Goal: Task Accomplishment & Management: Use online tool/utility

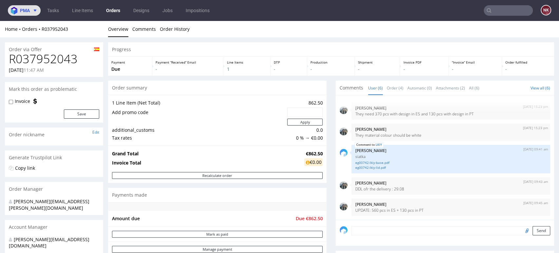
click at [38, 10] on button "pma" at bounding box center [24, 10] width 33 height 10
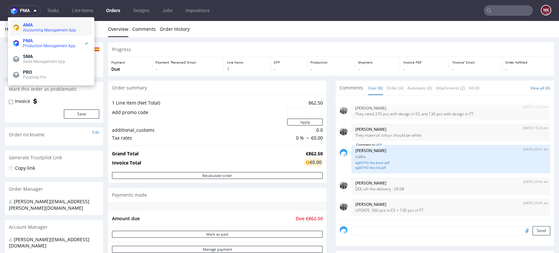
click at [45, 23] on span "AMA" at bounding box center [56, 24] width 66 height 5
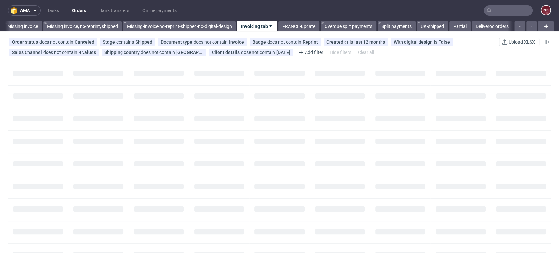
scroll to position [0, 1000]
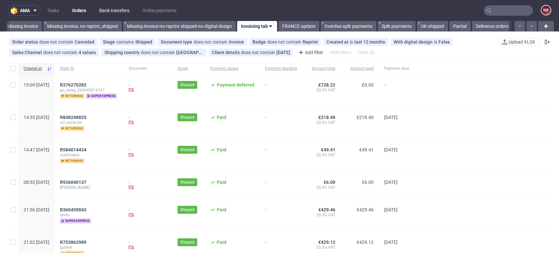
click at [115, 9] on link "Bank transfers" at bounding box center [114, 10] width 38 height 10
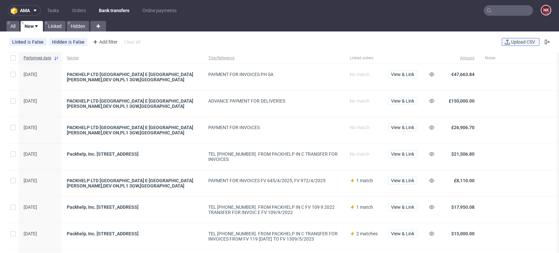
click at [511, 44] on span "Upload CSV" at bounding box center [523, 42] width 27 height 5
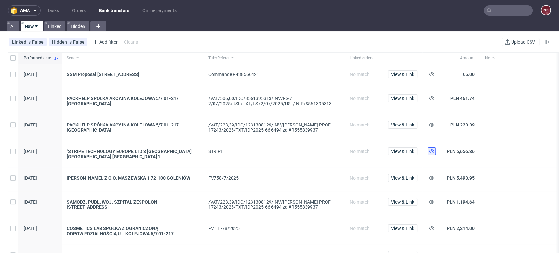
click at [432, 149] on icon at bounding box center [431, 151] width 5 height 5
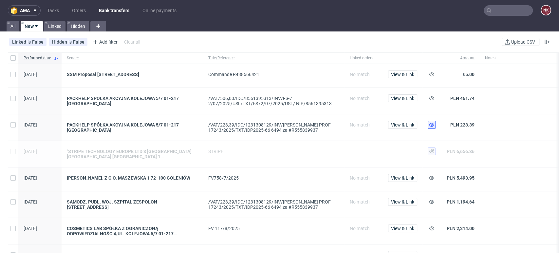
click at [432, 123] on icon at bounding box center [431, 124] width 5 height 5
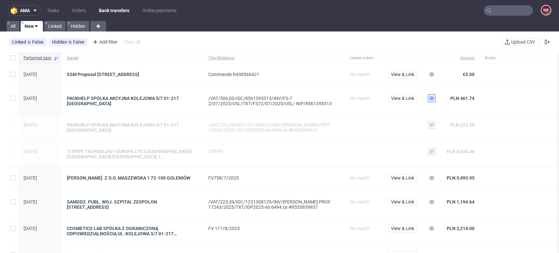
click at [429, 99] on button at bounding box center [432, 98] width 8 height 8
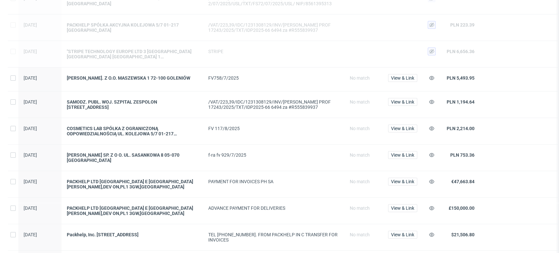
scroll to position [100, 0]
click at [406, 155] on span "View & Link" at bounding box center [402, 154] width 23 height 5
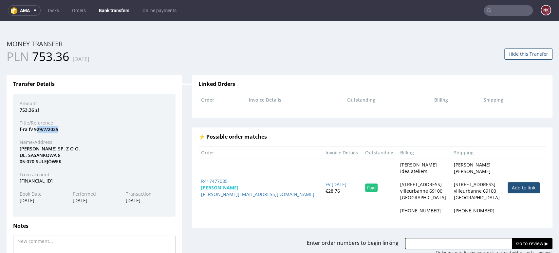
drag, startPoint x: 58, startPoint y: 130, endPoint x: 35, endPoint y: 130, distance: 22.9
click at [35, 130] on div "f-ra fv 929/7/2025" at bounding box center [94, 129] width 159 height 7
drag, startPoint x: 34, startPoint y: 129, endPoint x: 62, endPoint y: 132, distance: 28.3
click at [62, 132] on div "f-ra fv 929/7/2025" at bounding box center [94, 129] width 159 height 7
copy div "929/7/2025"
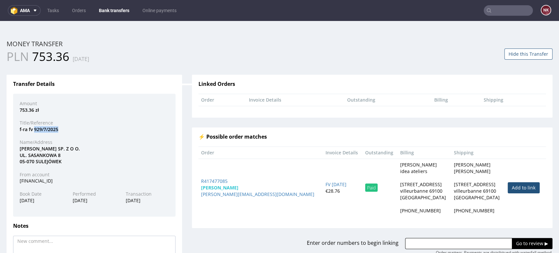
click at [523, 56] on button "Hide this Transfer" at bounding box center [529, 53] width 48 height 11
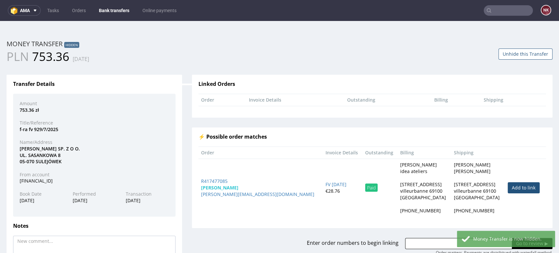
click at [107, 7] on link "Bank transfers" at bounding box center [114, 10] width 38 height 10
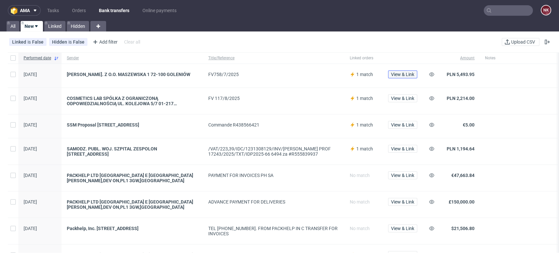
click at [399, 75] on span "View & Link" at bounding box center [402, 74] width 23 height 5
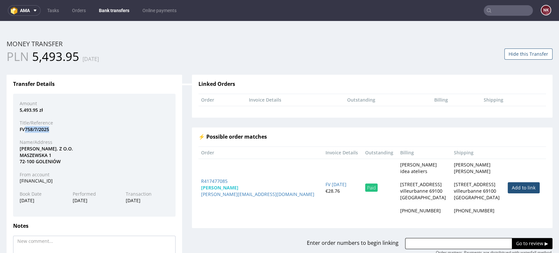
drag, startPoint x: 49, startPoint y: 129, endPoint x: 25, endPoint y: 128, distance: 24.6
click at [25, 128] on div "FV758/7/2025" at bounding box center [94, 129] width 159 height 7
copy div "758/7/2025"
click at [514, 53] on button "Hide this Transfer" at bounding box center [529, 53] width 48 height 11
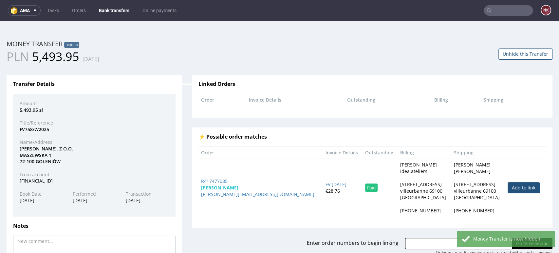
click at [119, 12] on link "Bank transfers" at bounding box center [114, 10] width 38 height 10
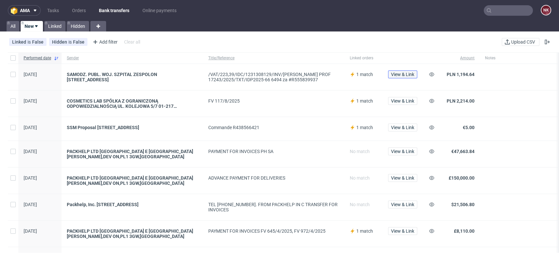
click at [407, 70] on button "View & Link" at bounding box center [402, 74] width 29 height 8
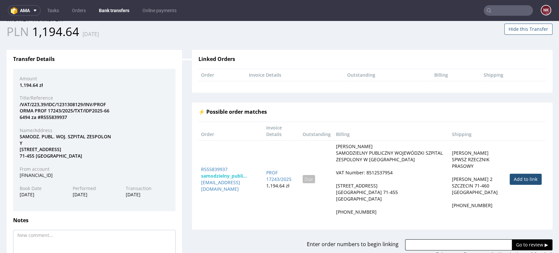
scroll to position [26, 0]
click at [520, 173] on link "Add to link" at bounding box center [526, 178] width 32 height 11
type input "R555839937"
click at [517, 238] on input "Go to review ▶" at bounding box center [532, 243] width 41 height 11
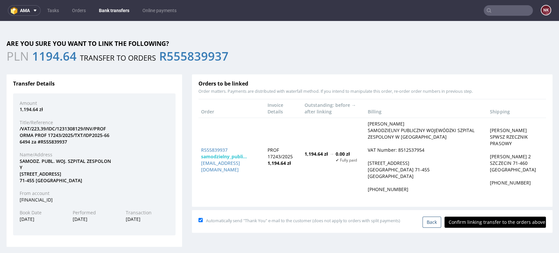
scroll to position [0, 0]
click at [491, 219] on input "Confirm linking transfer to the orders above" at bounding box center [496, 222] width 102 height 11
type input "In progress..."
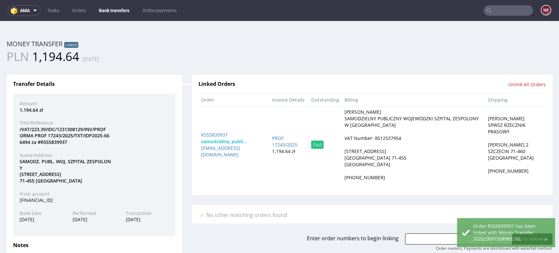
click at [491, 219] on div "Order R555839937 has been linked with Money Transfer 202523097208983292." at bounding box center [506, 232] width 98 height 29
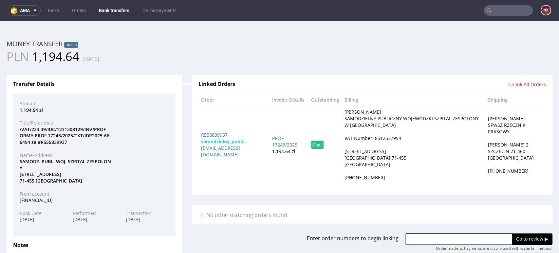
click at [524, 35] on div "Home Money Transfers Money Transfer ID: 202523097208983292 Money transfer Linke…" at bounding box center [280, 178] width 546 height 299
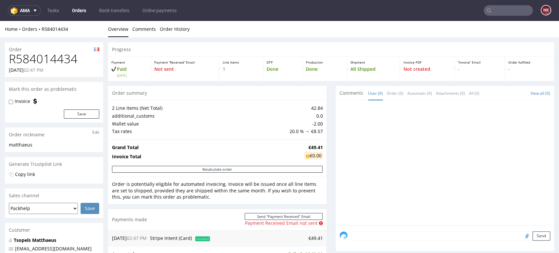
scroll to position [166, 0]
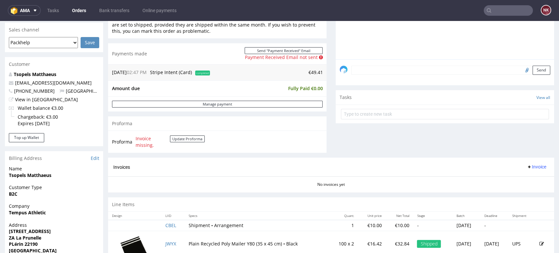
click at [493, 133] on div "Comments User (0) Order (0) Automatic (0) Attachments (0) All (0) View all (0) …" at bounding box center [445, 39] width 219 height 238
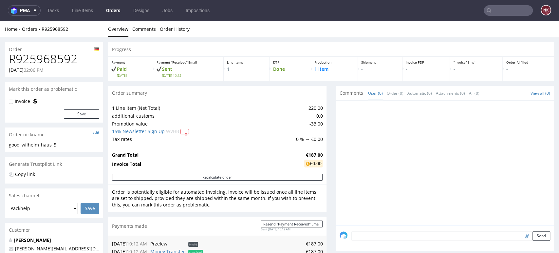
click at [325, 197] on div "Progress Payment Paid [DATE] Payment “Received” Email Sent [DATE] 10:12 Line It…" at bounding box center [331, 235] width 446 height 386
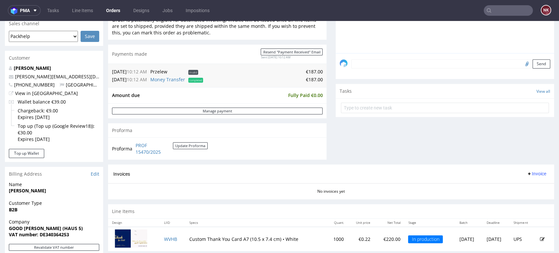
scroll to position [171, 0]
click at [509, 155] on div "Comments User (0) Order (0) Automatic (0) Attachments (0) All (0) View all (0) …" at bounding box center [445, 39] width 219 height 251
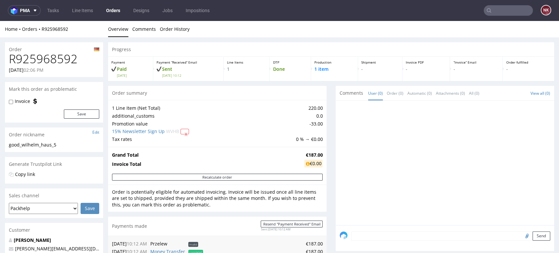
click at [49, 56] on h1 "R925968592" at bounding box center [54, 58] width 90 height 13
copy h1 "R925968592"
click at [327, 160] on div "Progress Payment Paid Mon 21 Jul Payment “Received” Email Sent Mon 21 Jul 10:12…" at bounding box center [331, 235] width 446 height 386
click at [516, 142] on div at bounding box center [447, 165] width 215 height 121
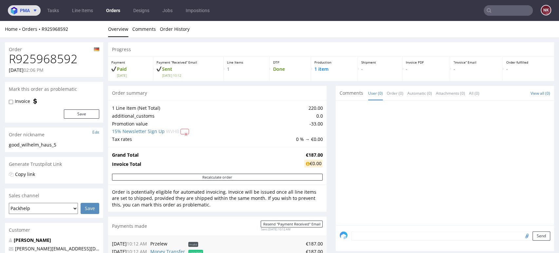
click at [24, 9] on span "pma" at bounding box center [25, 10] width 10 height 5
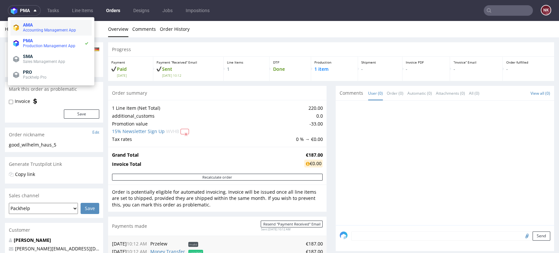
click at [36, 27] on span "AMA" at bounding box center [56, 24] width 66 height 5
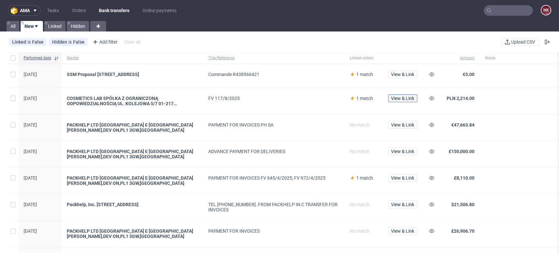
click at [402, 101] on button "View & Link" at bounding box center [402, 98] width 29 height 8
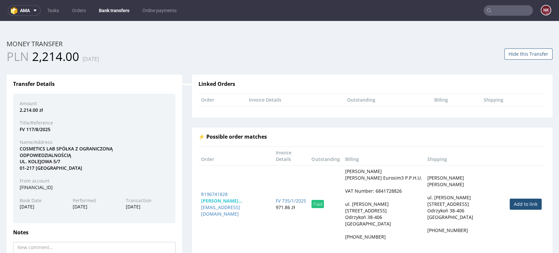
click at [402, 101] on th "Outstanding" at bounding box center [388, 100] width 87 height 12
drag, startPoint x: 52, startPoint y: 128, endPoint x: 18, endPoint y: 128, distance: 33.4
click at [18, 128] on div "FV 117/8/2025" at bounding box center [94, 129] width 159 height 7
copy div "FV 117/8/2025"
click at [521, 56] on button "Hide this Transfer" at bounding box center [529, 53] width 48 height 11
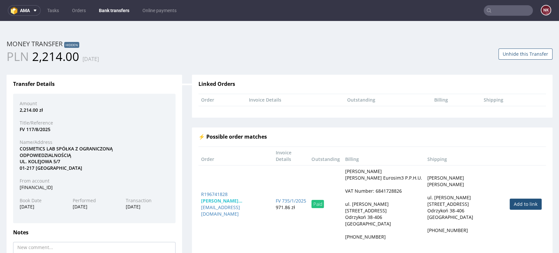
click at [105, 8] on link "Bank transfers" at bounding box center [114, 10] width 38 height 10
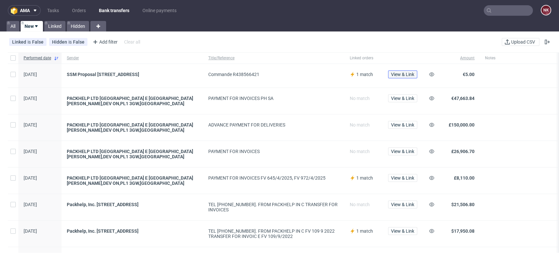
click at [405, 78] on button "View & Link" at bounding box center [402, 74] width 29 height 8
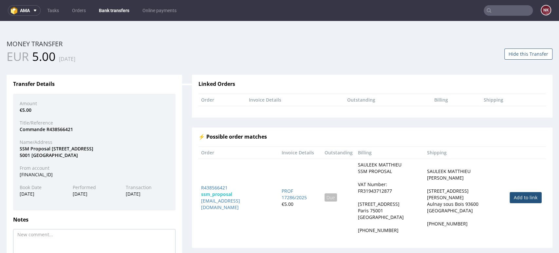
click at [511, 194] on link "Add to link" at bounding box center [526, 197] width 32 height 11
type input "R438566421"
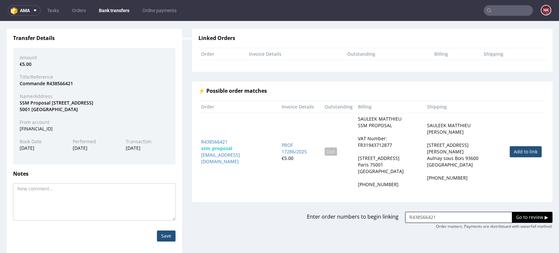
click at [512, 212] on input "Go to review ▶" at bounding box center [532, 217] width 41 height 11
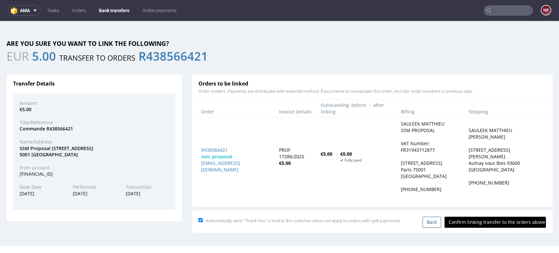
scroll to position [0, 0]
click at [500, 217] on input "Confirm linking transfer to the orders above" at bounding box center [496, 222] width 102 height 11
type input "In progress..."
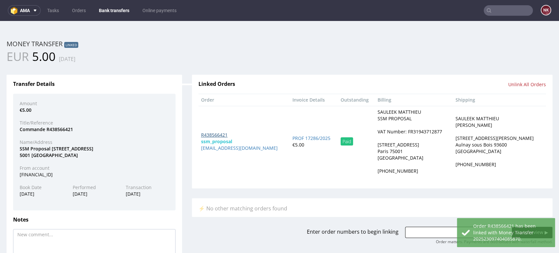
drag, startPoint x: 217, startPoint y: 143, endPoint x: 202, endPoint y: 132, distance: 17.9
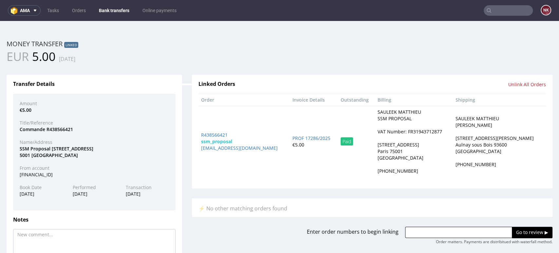
click at [110, 11] on link "Bank transfers" at bounding box center [114, 10] width 38 height 10
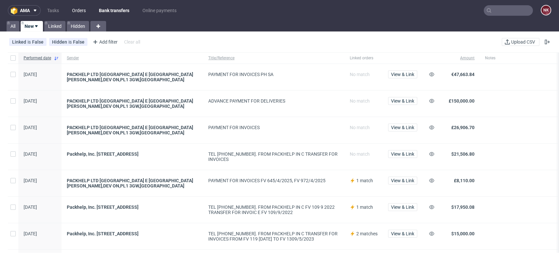
drag, startPoint x: 78, startPoint y: 10, endPoint x: 74, endPoint y: 8, distance: 5.1
click at [74, 8] on link "Orders" at bounding box center [79, 10] width 22 height 10
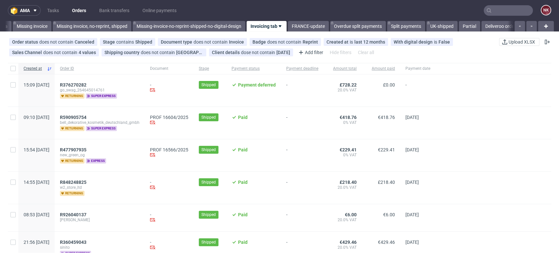
scroll to position [0, 1000]
click at [490, 85] on div at bounding box center [494, 90] width 116 height 32
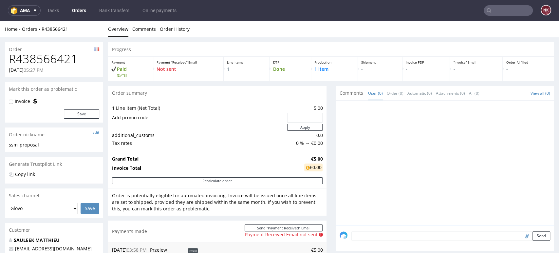
click at [327, 167] on div "Progress Payment Paid Mon 18 Aug Payment “Received” Email Not sent Line Items 1…" at bounding box center [331, 257] width 446 height 430
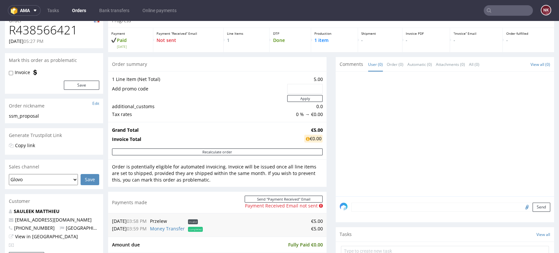
scroll to position [26, 0]
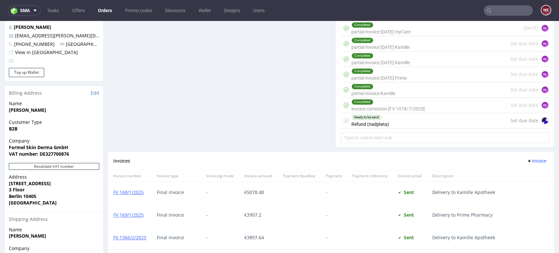
scroll to position [326, 0]
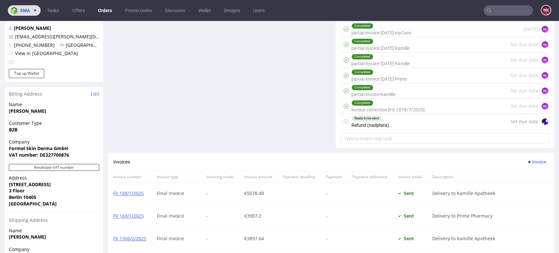
click at [31, 11] on span at bounding box center [34, 10] width 8 height 5
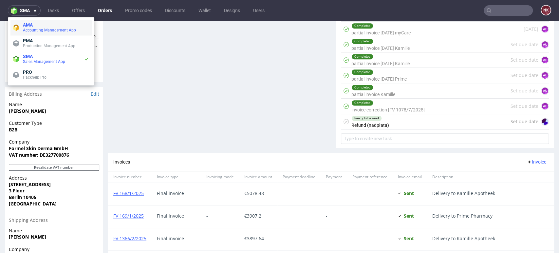
click at [79, 22] on li "AMA Accounting Management App" at bounding box center [50, 28] width 81 height 16
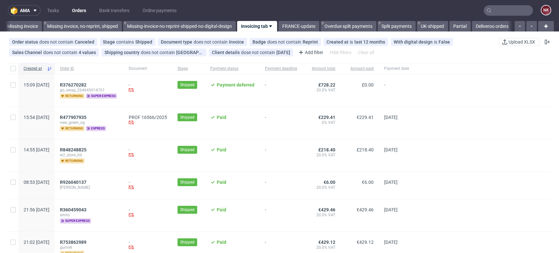
scroll to position [0, 1000]
click at [86, 116] on span "R477907935" at bounding box center [73, 117] width 27 height 5
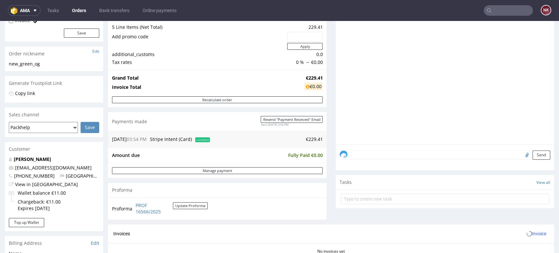
scroll to position [83, 0]
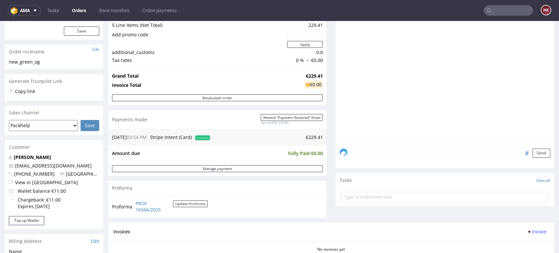
click at [323, 197] on div "Progress Payment Paid Tue 05 Aug Payment “Received” Email Sent Tue 5 Aug 15:56 …" at bounding box center [331, 191] width 446 height 464
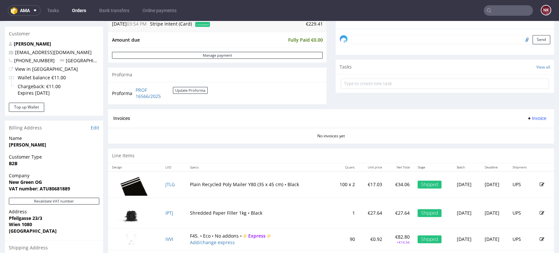
scroll to position [197, 0]
click at [72, 202] on button "Revalidate VAT number" at bounding box center [54, 200] width 90 height 7
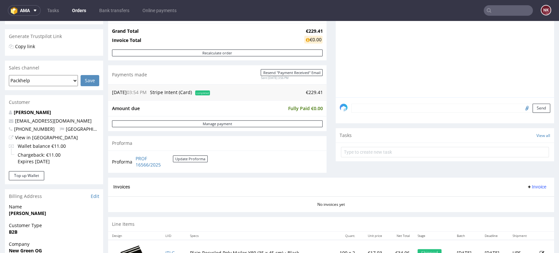
scroll to position [211, 0]
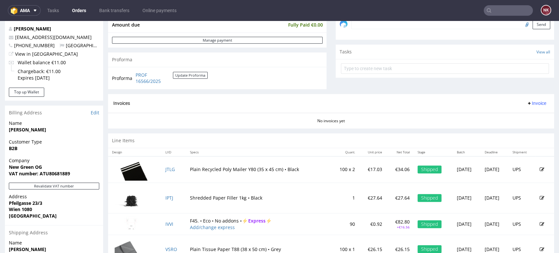
click at [529, 104] on span "Invoice" at bounding box center [537, 103] width 20 height 5
click at [516, 120] on span "Generate" at bounding box center [525, 117] width 32 height 7
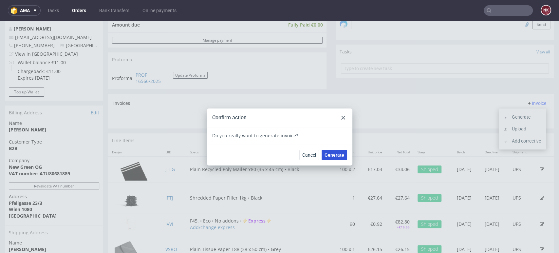
click at [341, 154] on span "Generate" at bounding box center [335, 155] width 20 height 5
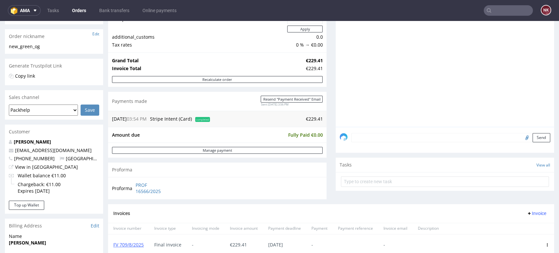
scroll to position [186, 0]
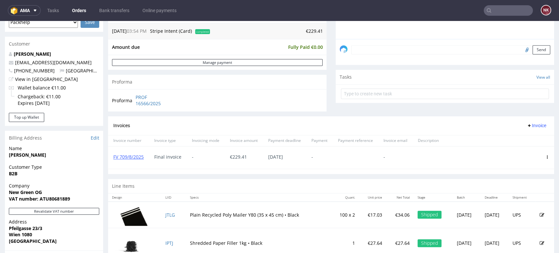
click at [325, 110] on div "Progress Payment Paid Tue 05 Aug Payment “Received” Email Sent Tue 5 Aug 15:56 …" at bounding box center [331, 98] width 446 height 484
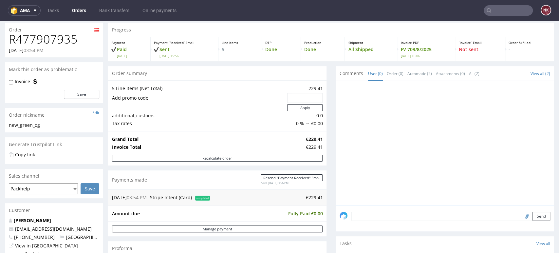
scroll to position [0, 0]
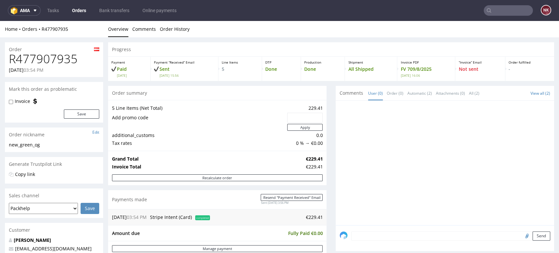
click at [76, 9] on link "Orders" at bounding box center [79, 10] width 22 height 10
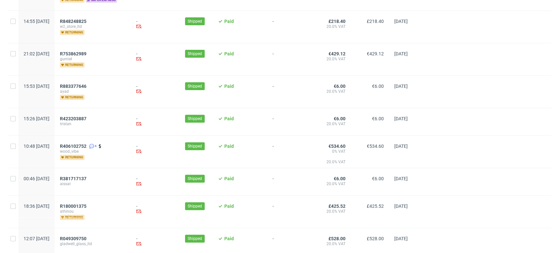
scroll to position [96, 0]
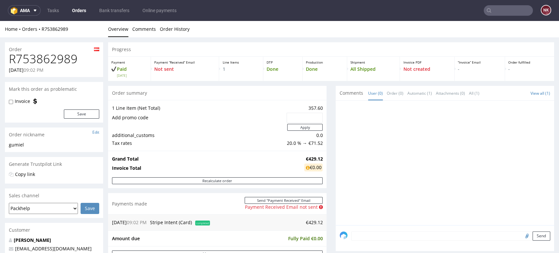
click at [327, 125] on div "Progress Payment Paid [DATE] Payment “Received” Email Not sent Line Items 1 DTP…" at bounding box center [331, 232] width 446 height 381
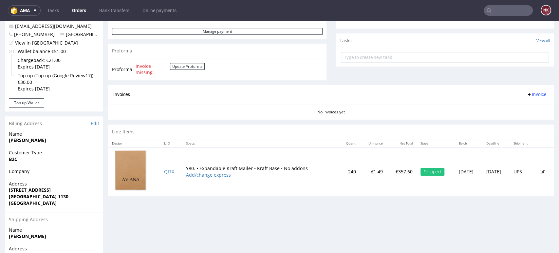
scroll to position [198, 0]
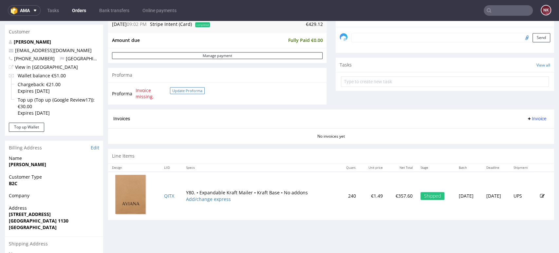
click at [185, 90] on button "Update Proforma" at bounding box center [187, 90] width 35 height 7
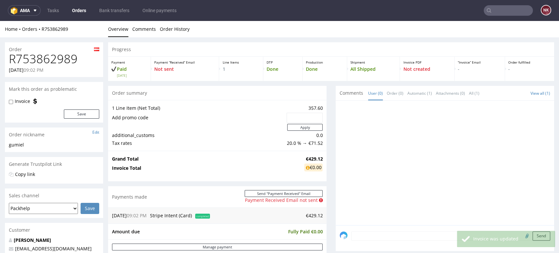
scroll to position [0, 0]
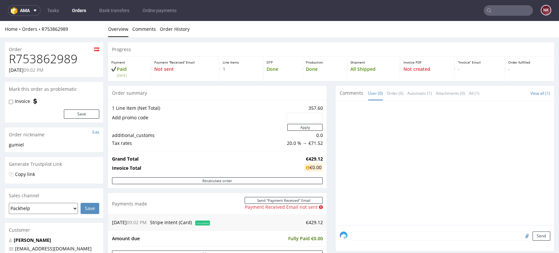
click at [507, 164] on div at bounding box center [447, 165] width 215 height 121
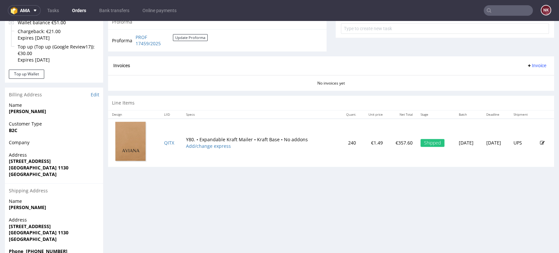
scroll to position [253, 0]
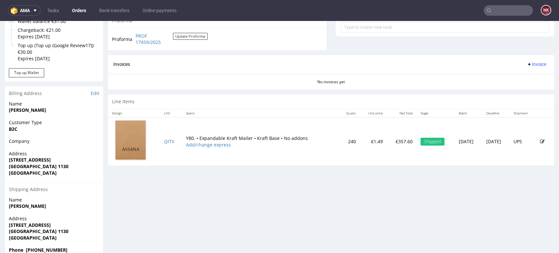
click at [527, 65] on span "Invoice" at bounding box center [537, 64] width 20 height 5
click at [517, 72] on li "Generate" at bounding box center [523, 78] width 42 height 12
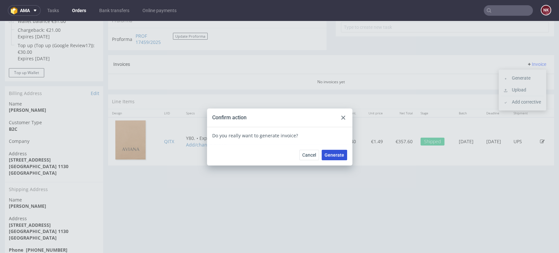
click at [337, 153] on span "Generate" at bounding box center [335, 155] width 20 height 5
click at [79, 5] on link "Orders" at bounding box center [79, 10] width 22 height 10
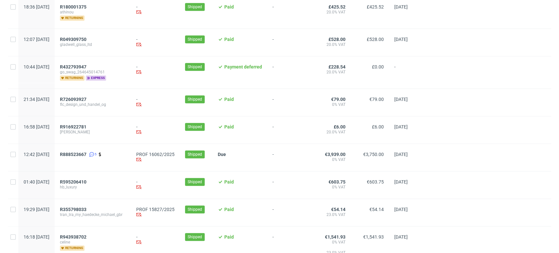
scroll to position [235, 0]
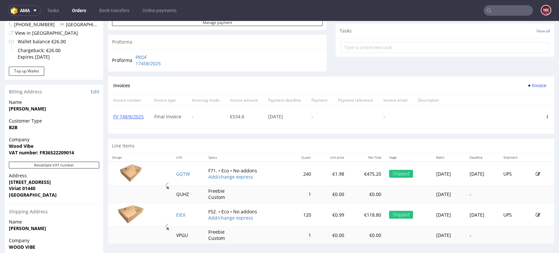
scroll to position [233, 0]
click at [133, 116] on link "FV 748/8/2025" at bounding box center [128, 116] width 30 height 6
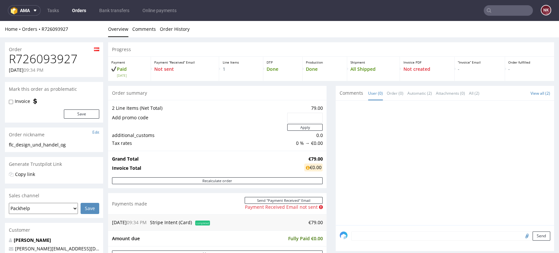
click at [326, 143] on div "Progress Payment Paid [DATE] Payment “Received” Email Not sent Line Items 1 DTP…" at bounding box center [331, 224] width 446 height 365
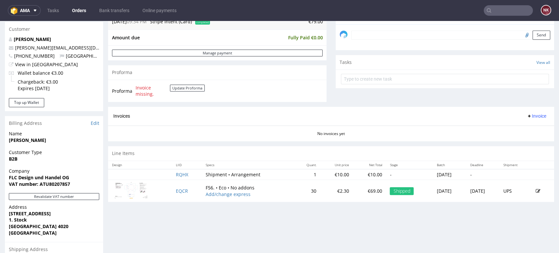
scroll to position [211, 0]
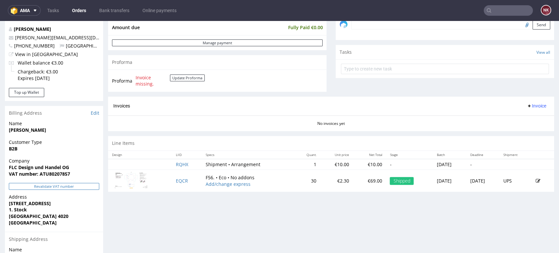
click at [72, 184] on button "Revalidate VAT number" at bounding box center [54, 186] width 90 height 7
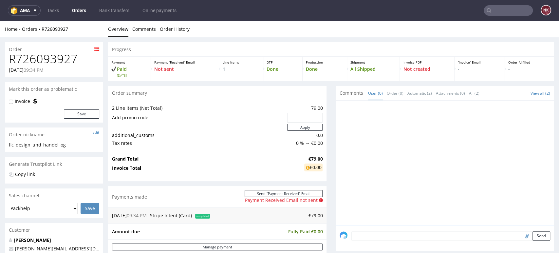
scroll to position [207, 0]
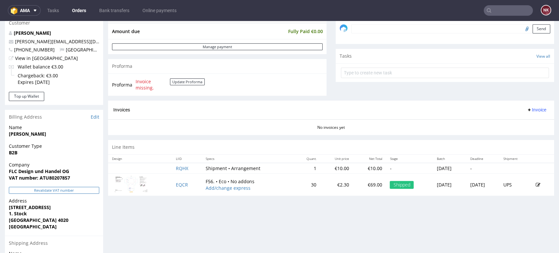
click at [81, 192] on button "Revalidate VAT number" at bounding box center [54, 190] width 90 height 7
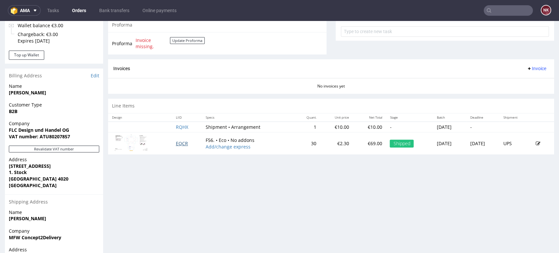
scroll to position [246, 0]
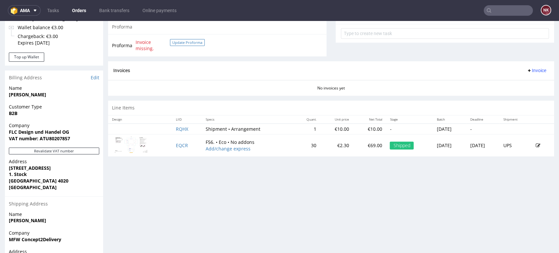
click at [179, 42] on button "Update Proforma" at bounding box center [187, 42] width 35 height 7
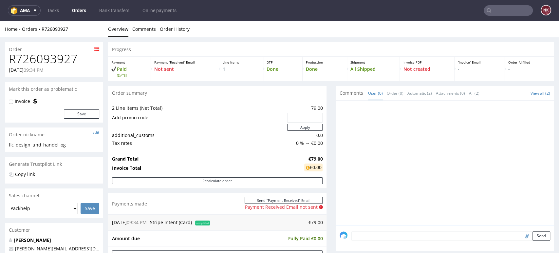
scroll to position [0, 0]
click at [326, 136] on div "Progress Payment Paid Sun 27 Jul Payment “Received” Email Not sent Line Items 1…" at bounding box center [331, 224] width 446 height 365
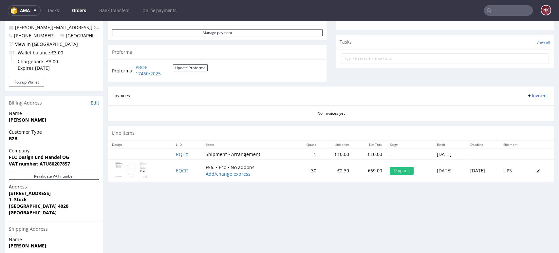
scroll to position [219, 0]
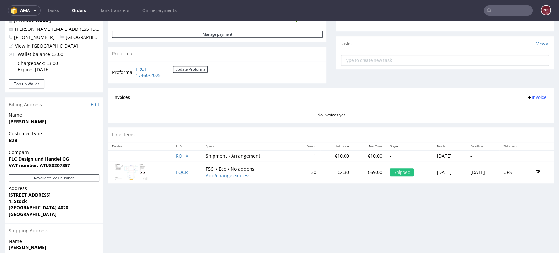
click at [527, 96] on span "Invoice" at bounding box center [537, 97] width 20 height 5
click at [524, 108] on span "Generate" at bounding box center [525, 111] width 32 height 7
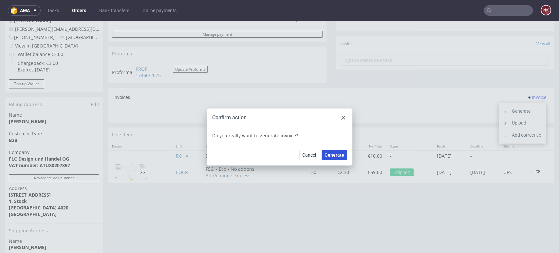
click at [337, 154] on span "Generate" at bounding box center [335, 155] width 20 height 5
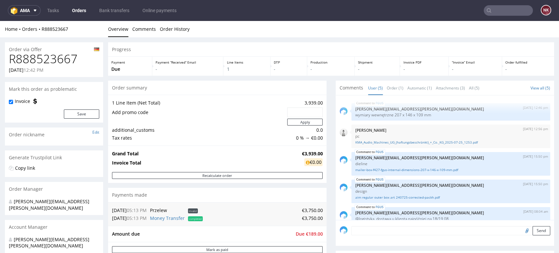
scroll to position [8, 0]
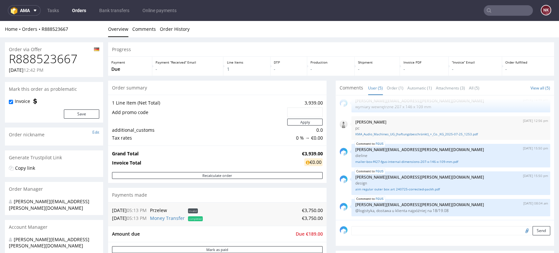
click at [324, 141] on div "Progress Payment Due Payment “Received” Email - Line Items 1 DTP - Production -…" at bounding box center [331, 226] width 446 height 369
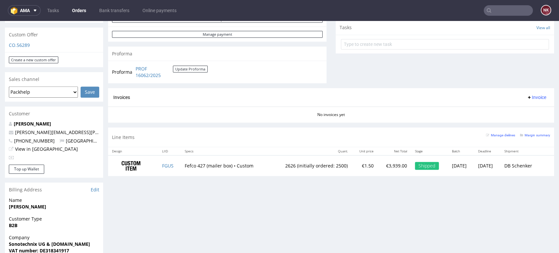
scroll to position [284, 0]
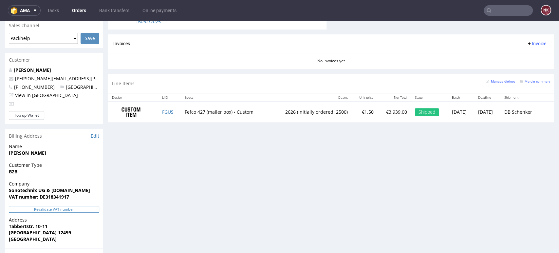
click at [89, 206] on button "Revalidate VAT number" at bounding box center [54, 209] width 90 height 7
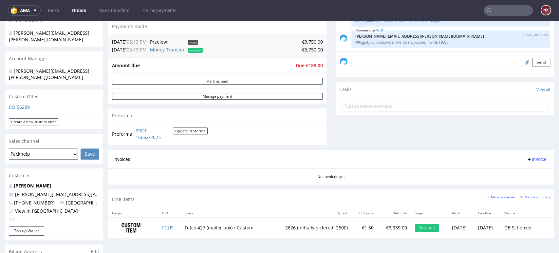
scroll to position [74, 0]
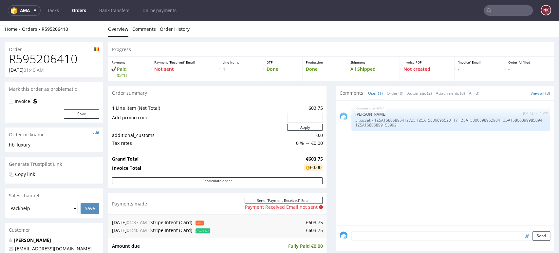
click at [325, 93] on div "Progress Payment Paid [DATE] Payment “Received” Email Not sent Line Items 1 DTP…" at bounding box center [331, 236] width 446 height 388
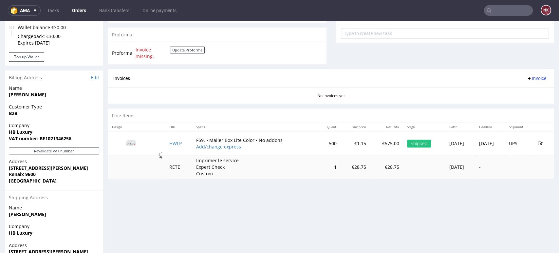
scroll to position [286, 0]
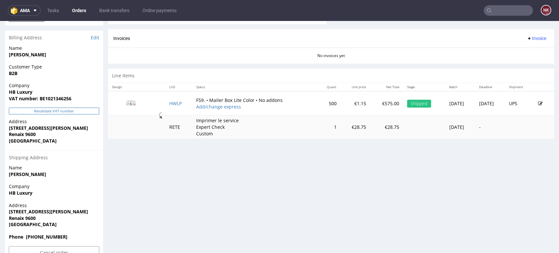
click at [41, 107] on button "Revalidate VAT number" at bounding box center [54, 110] width 90 height 7
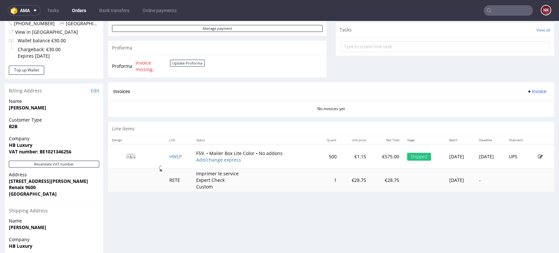
scroll to position [230, 0]
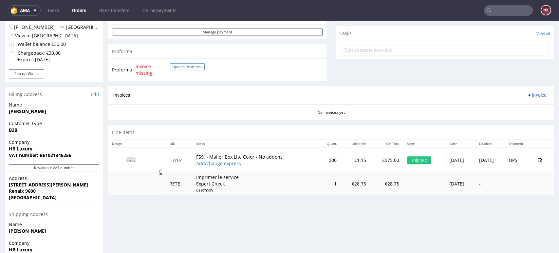
click at [193, 64] on button "Update Proforma" at bounding box center [187, 66] width 35 height 7
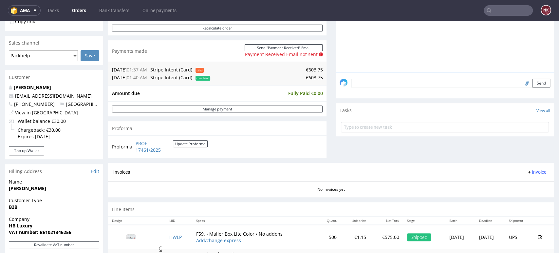
scroll to position [152, 0]
drag, startPoint x: 181, startPoint y: 152, endPoint x: 137, endPoint y: 145, distance: 45.1
click at [137, 145] on td "PROF 17461/2025 Update Proforma" at bounding box center [171, 147] width 74 height 14
copy tbody "Proforma"
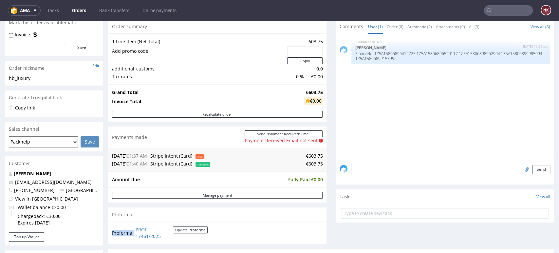
scroll to position [58, 0]
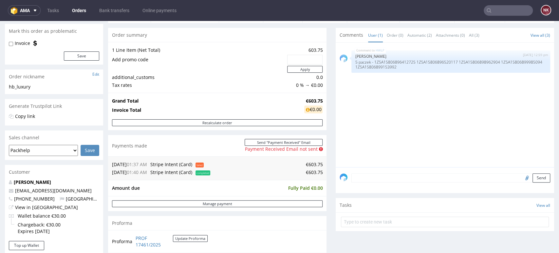
click at [307, 173] on td "€603.75" at bounding box center [267, 172] width 111 height 8
copy td "603.75"
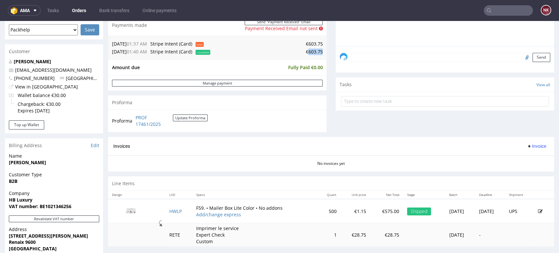
scroll to position [179, 0]
click at [527, 146] on span "Invoice" at bounding box center [537, 145] width 20 height 5
click at [517, 171] on span "Upload" at bounding box center [525, 171] width 32 height 7
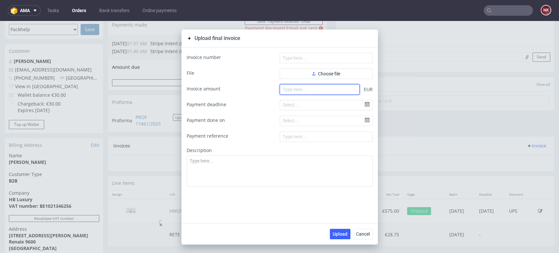
click at [326, 90] on input "number" at bounding box center [320, 89] width 80 height 10
paste input "603.75"
type input "603.75"
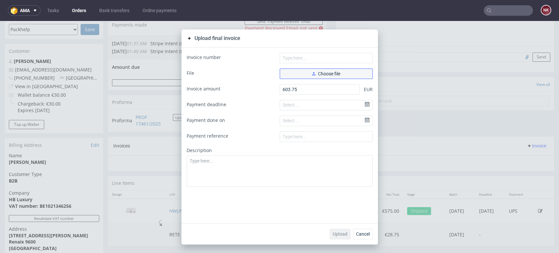
click at [314, 75] on span "Choose file" at bounding box center [326, 73] width 28 height 5
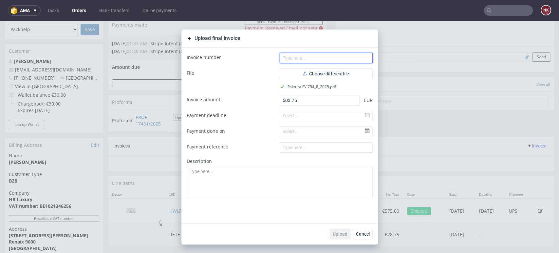
click at [302, 58] on input "text" at bounding box center [326, 58] width 93 height 10
type input "FV 754/8/2025"
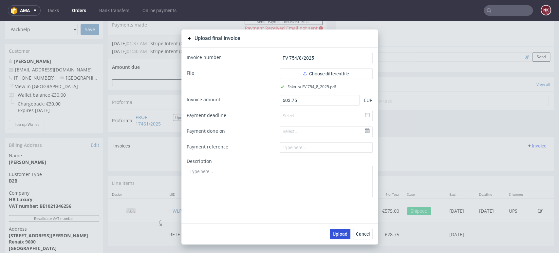
click at [339, 232] on span "Upload" at bounding box center [340, 234] width 15 height 5
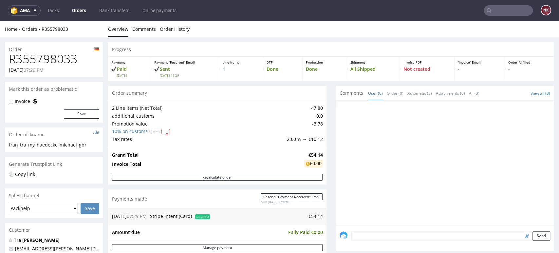
click at [322, 162] on div "Progress Payment Paid Thu 24 Jul Payment “Received” Email Sent Thu 24 Jul 19:29…" at bounding box center [331, 226] width 446 height 369
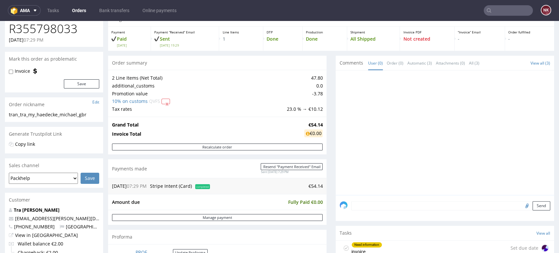
scroll to position [18, 0]
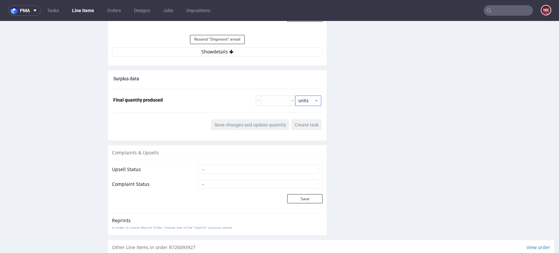
scroll to position [748, 0]
click at [263, 53] on button "Show details" at bounding box center [217, 50] width 211 height 9
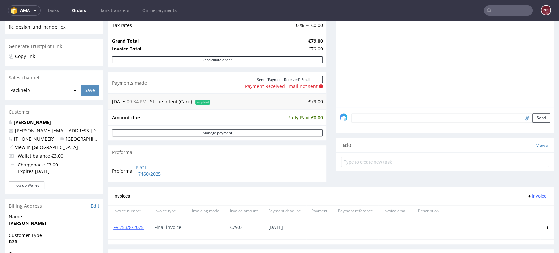
scroll to position [200, 0]
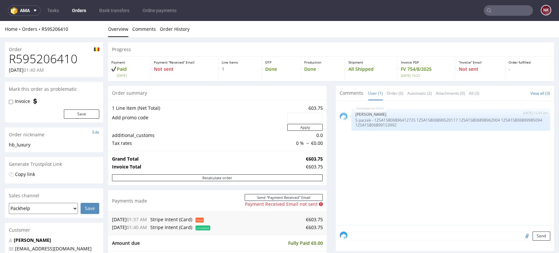
click at [324, 189] on div "Progress Payment Paid Fri 25 Jul Payment “Received” Email Not sent Line Items 1…" at bounding box center [331, 246] width 446 height 408
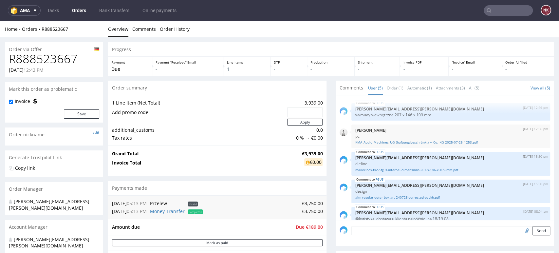
scroll to position [8, 0]
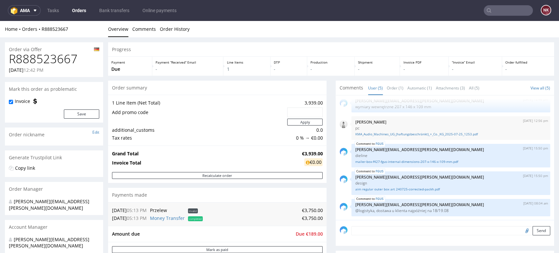
click at [324, 190] on div "Progress Payment Due Payment “Received” Email - Line Items 1 DTP - Production -…" at bounding box center [331, 226] width 446 height 369
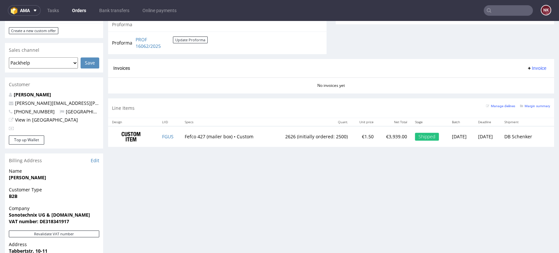
scroll to position [260, 0]
click at [493, 202] on div "Progress Payment Due Payment “Received” Email - Line Items 1 DTP - Production -…" at bounding box center [331, 86] width 446 height 609
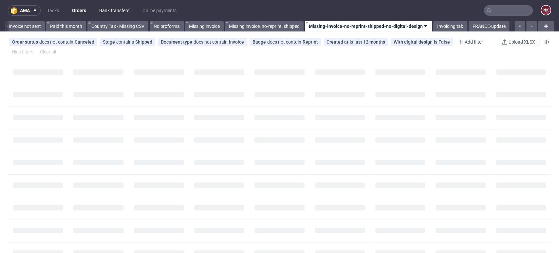
scroll to position [0, 871]
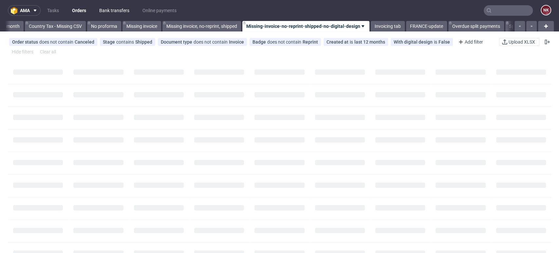
click at [115, 9] on link "Bank transfers" at bounding box center [114, 10] width 38 height 10
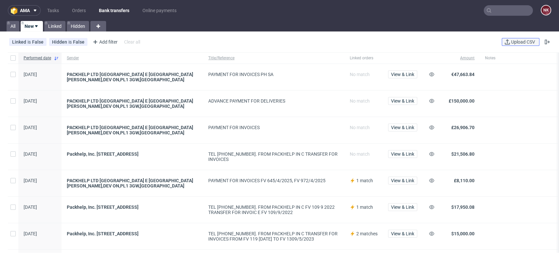
click at [512, 40] on span "Upload CSV" at bounding box center [523, 42] width 27 height 5
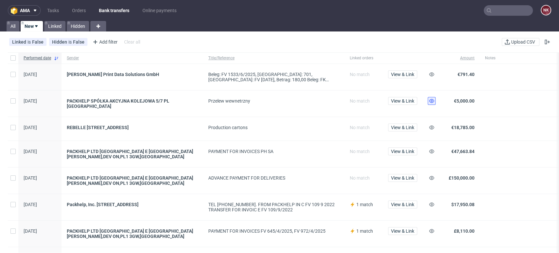
click at [432, 102] on use at bounding box center [431, 101] width 5 height 4
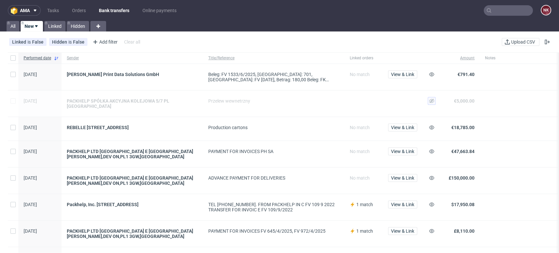
click at [401, 129] on span "View & Link" at bounding box center [402, 128] width 29 height 9
click at [399, 125] on span "View & Link" at bounding box center [402, 127] width 23 height 5
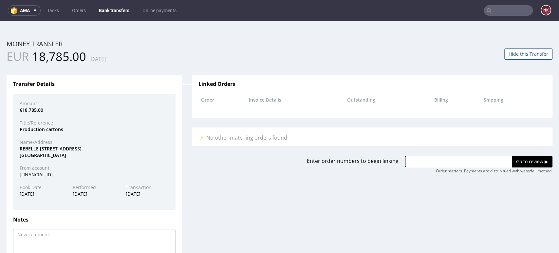
click at [32, 145] on div "REBELLE 27 RUE DU CHEMIN VERT 75011 PARIS" at bounding box center [94, 151] width 159 height 13
copy div "REBELLE"
click at [429, 162] on input "text" at bounding box center [458, 161] width 107 height 11
paste input "R566547746"
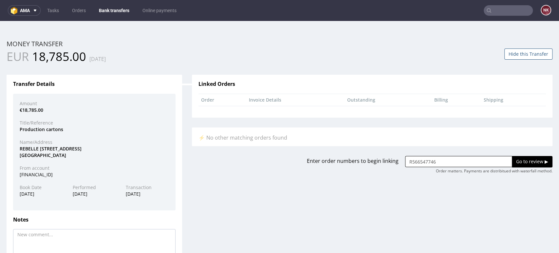
type input "R566547746"
click at [516, 162] on input "Go to review ▶" at bounding box center [532, 161] width 41 height 11
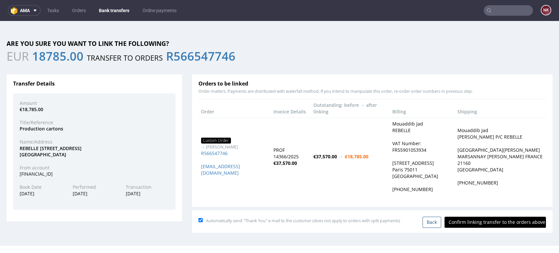
click at [490, 217] on input "Confirm linking transfer to the orders above" at bounding box center [496, 222] width 102 height 11
type input "In progress..."
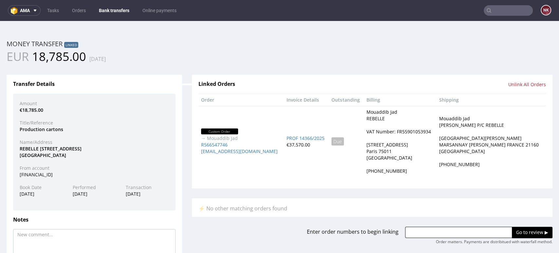
click at [107, 10] on link "Bank transfers" at bounding box center [114, 10] width 38 height 10
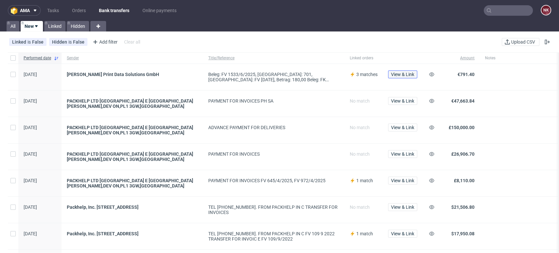
click at [406, 74] on span "View & Link" at bounding box center [402, 74] width 23 height 5
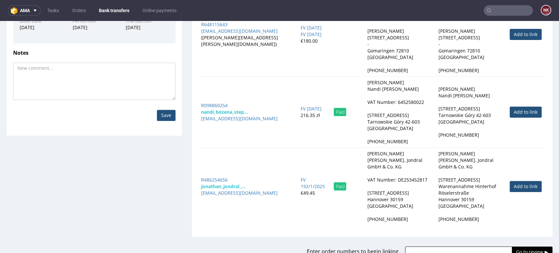
scroll to position [180, 0]
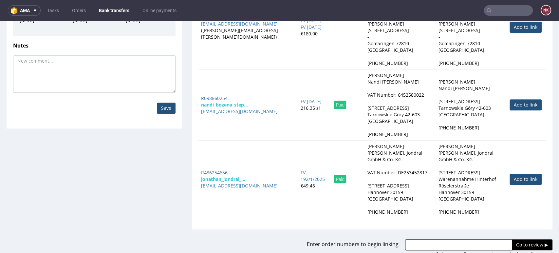
click at [419, 239] on input "text" at bounding box center [458, 244] width 107 height 11
paste input "R076751560"
paste input "R648115643"
type input "R076751560, R648115643"
click at [518, 239] on input "Go to review ▶" at bounding box center [532, 244] width 41 height 11
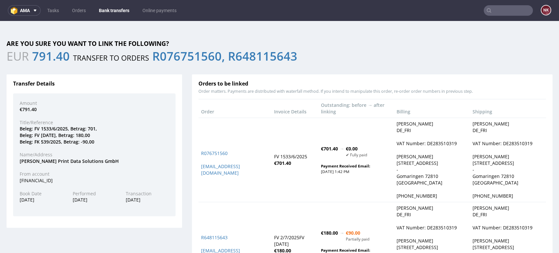
scroll to position [60, 0]
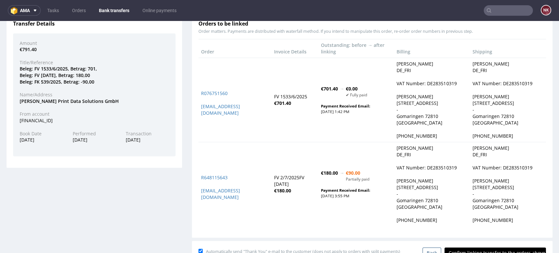
click at [500, 247] on input "Confirm linking transfer to the orders above" at bounding box center [496, 252] width 102 height 11
type input "In progress..."
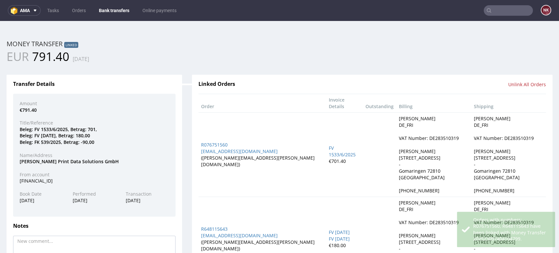
scroll to position [0, 0]
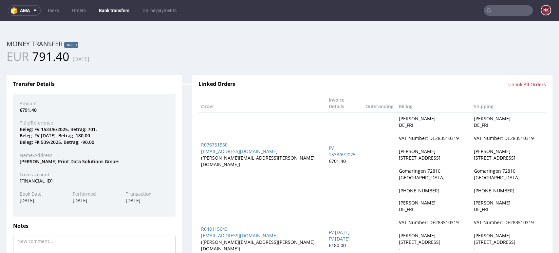
click at [123, 7] on link "Bank transfers" at bounding box center [114, 10] width 38 height 10
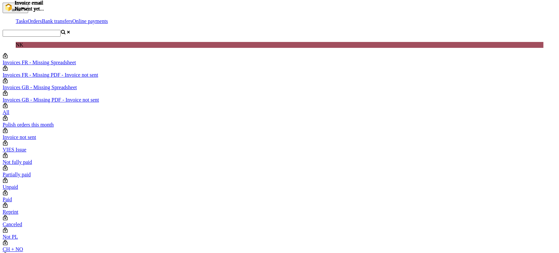
scroll to position [0, 927]
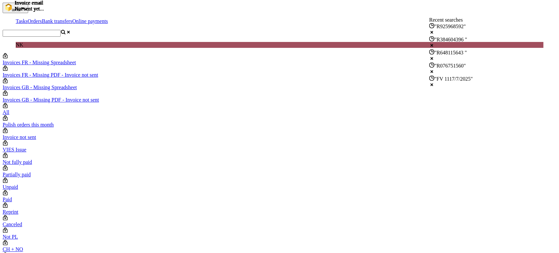
click at [61, 30] on input "text" at bounding box center [32, 33] width 58 height 7
paste input "REBELLE"
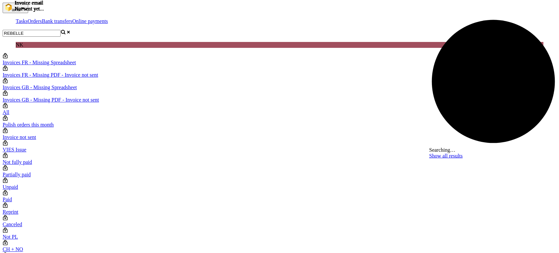
type input "REBELLE"
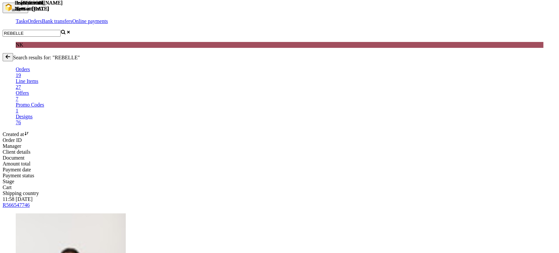
click at [92, 202] on div "R566547746" at bounding box center [280, 205] width 554 height 6
click at [30, 202] on span "R566547746" at bounding box center [16, 205] width 27 height 6
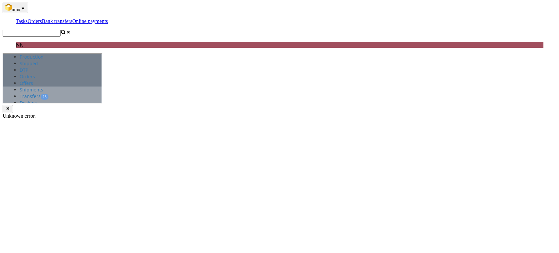
scroll to position [317, 0]
click at [47, 194] on h1 "R566547746" at bounding box center [52, 200] width 92 height 13
copy h1 "R566547746"
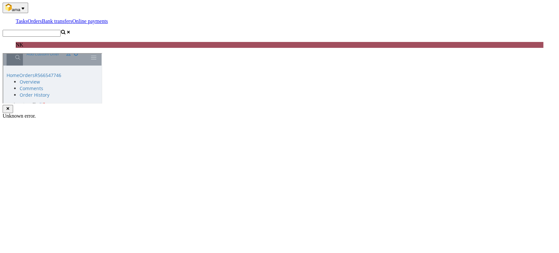
scroll to position [80, 0]
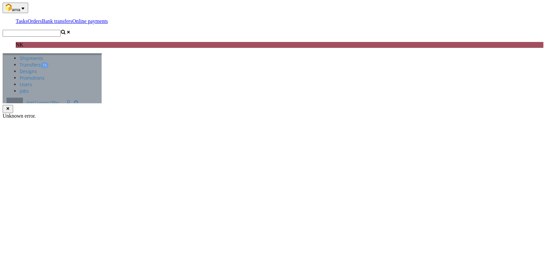
scroll to position [30, 0]
